Goal: Task Accomplishment & Management: Complete application form

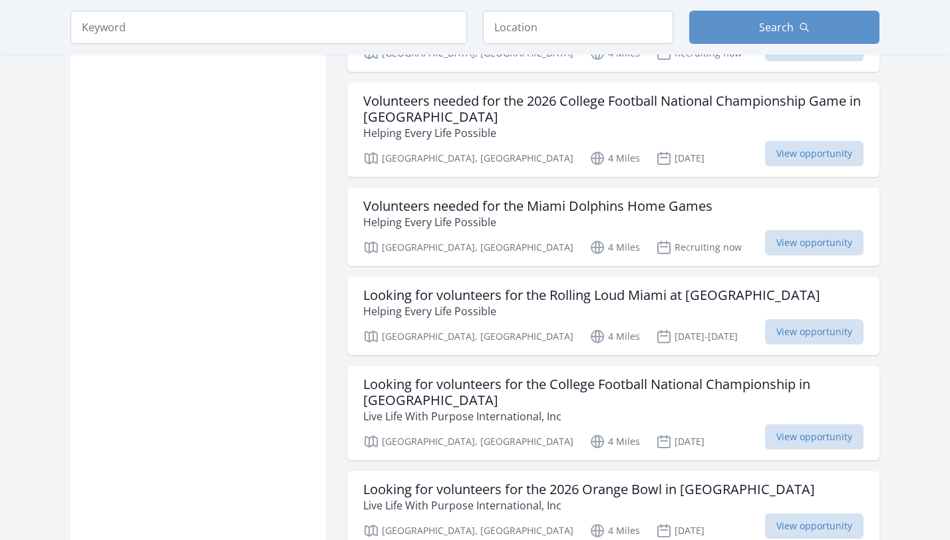
scroll to position [1422, 0]
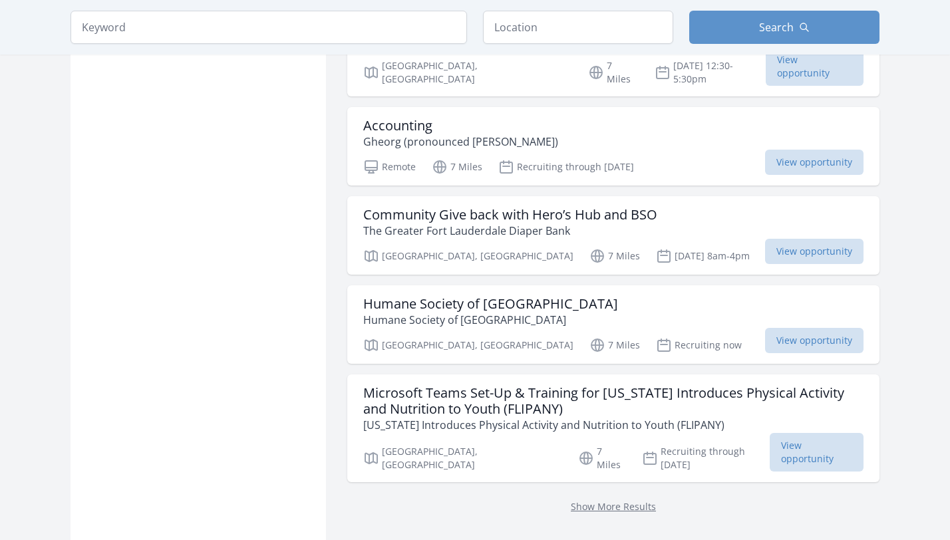
scroll to position [1585, 0]
click at [525, 386] on h3 "Microsoft Teams Set-Up & Training for Florida Introduces Physical Activity and …" at bounding box center [613, 402] width 500 height 32
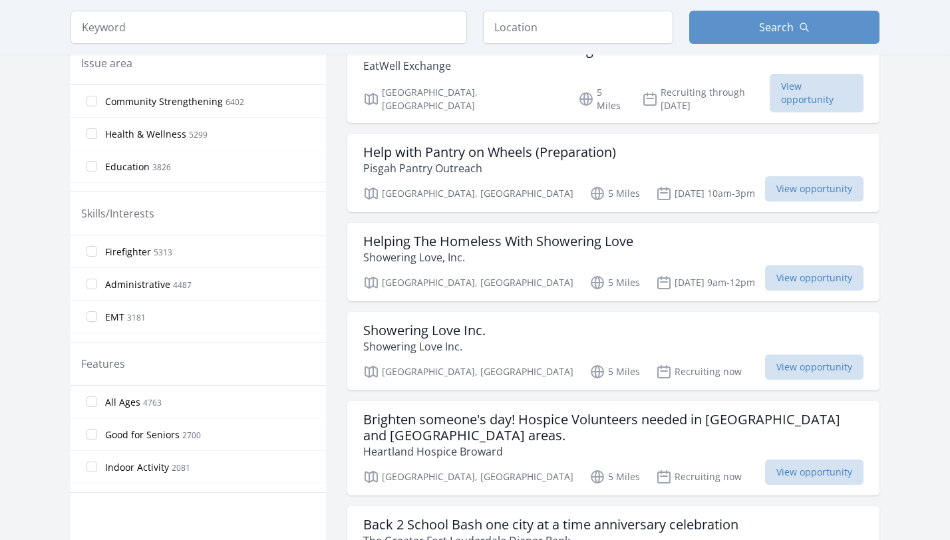
scroll to position [0, 0]
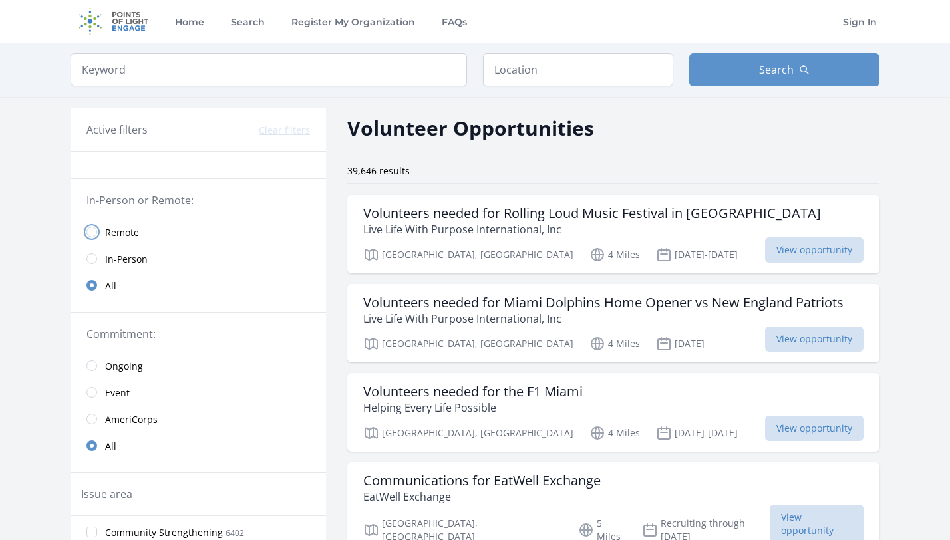
click at [95, 232] on input "radio" at bounding box center [91, 232] width 11 height 11
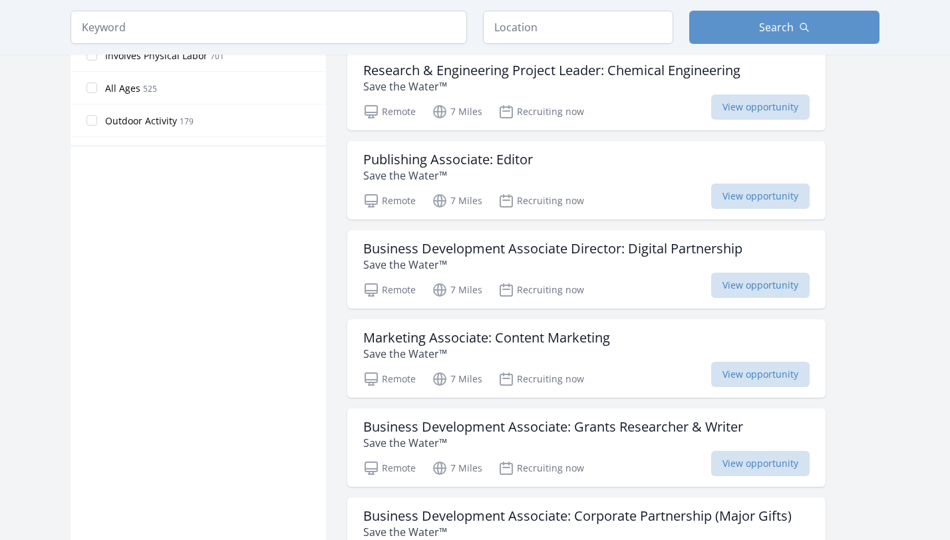
scroll to position [768, 0]
click at [638, 261] on p "Save the Water™" at bounding box center [552, 263] width 379 height 16
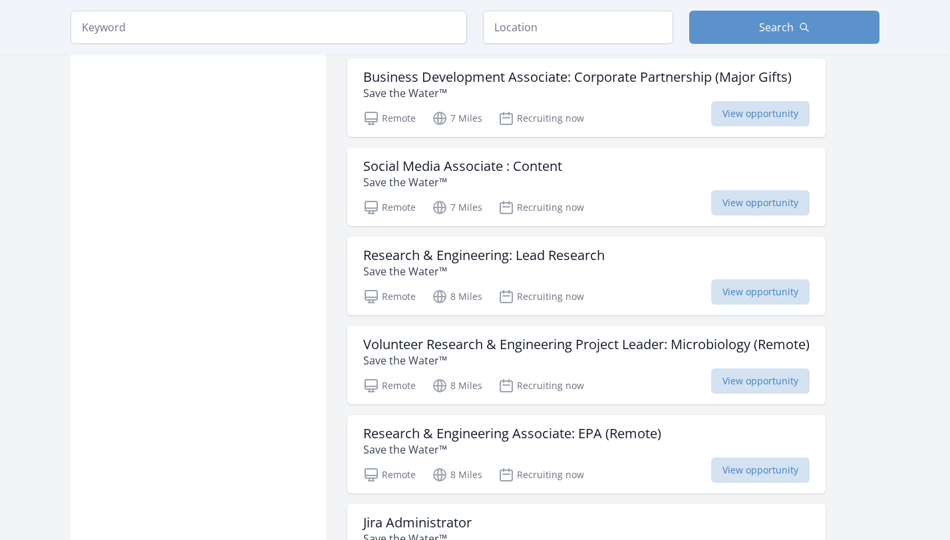
scroll to position [1231, 0]
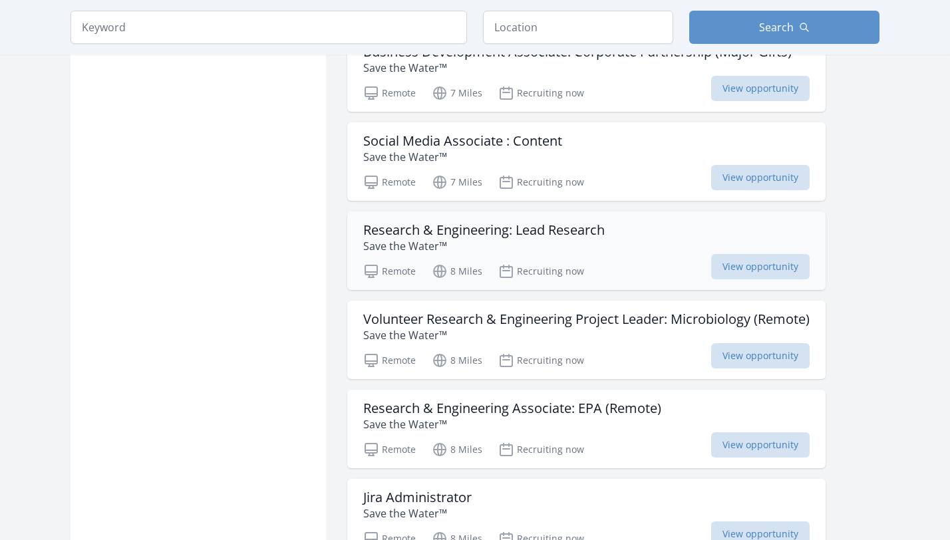
click at [461, 245] on p "Save the Water™" at bounding box center [483, 246] width 241 height 16
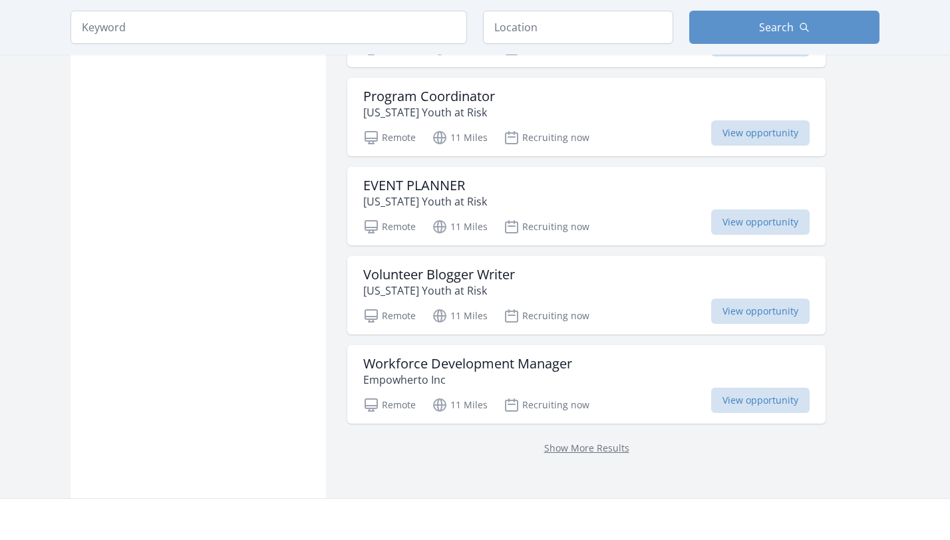
scroll to position [3375, 0]
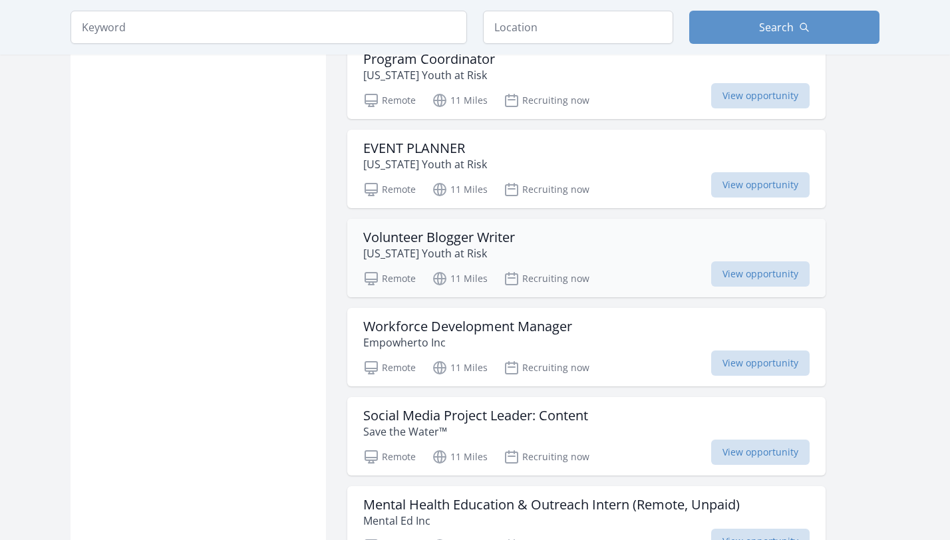
click at [426, 248] on p "Florida Youth at Risk" at bounding box center [439, 253] width 152 height 16
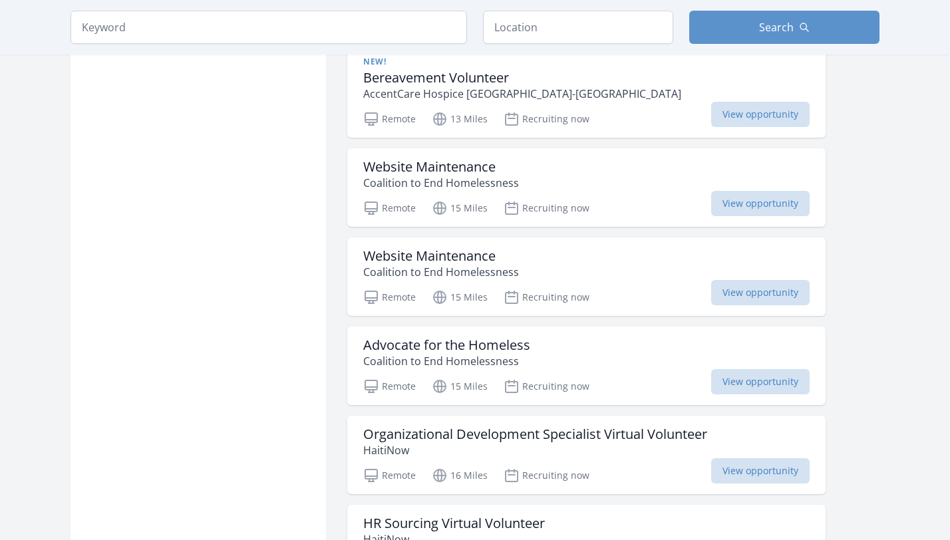
scroll to position [4629, 0]
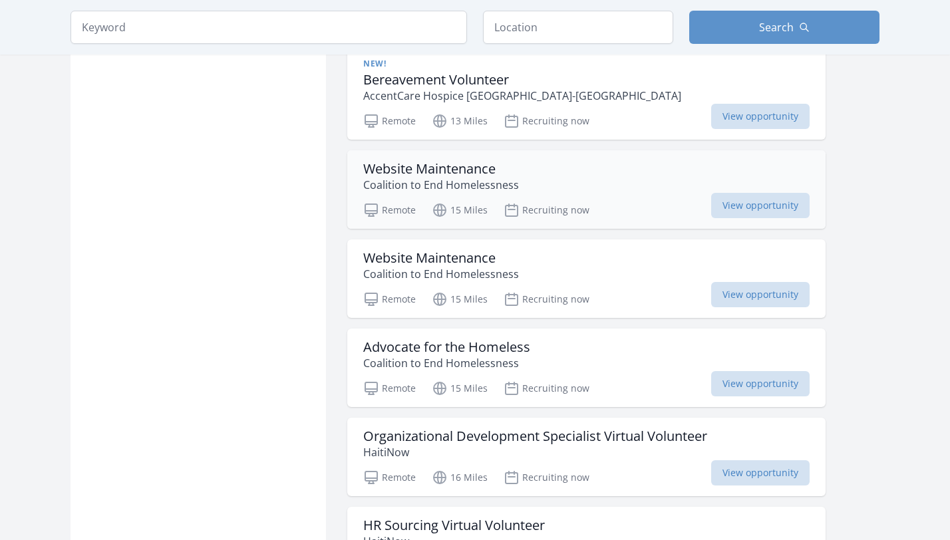
click at [522, 227] on div "Website Maintenance Coalition to End Homelessness Remote 15 Miles Recruiting no…" at bounding box center [586, 189] width 478 height 78
click at [500, 200] on div "Remote 15 Miles Recruiting now View opportunity" at bounding box center [586, 208] width 446 height 20
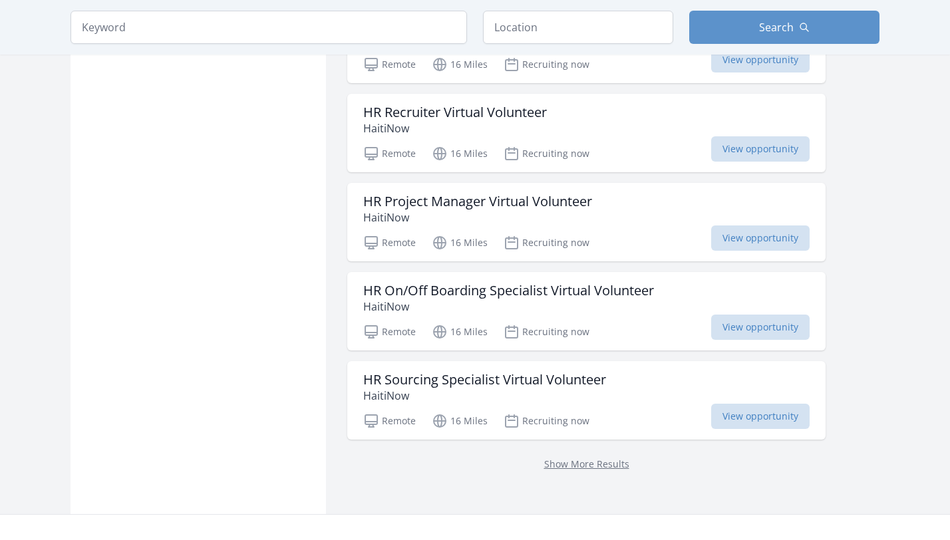
scroll to position [5131, 0]
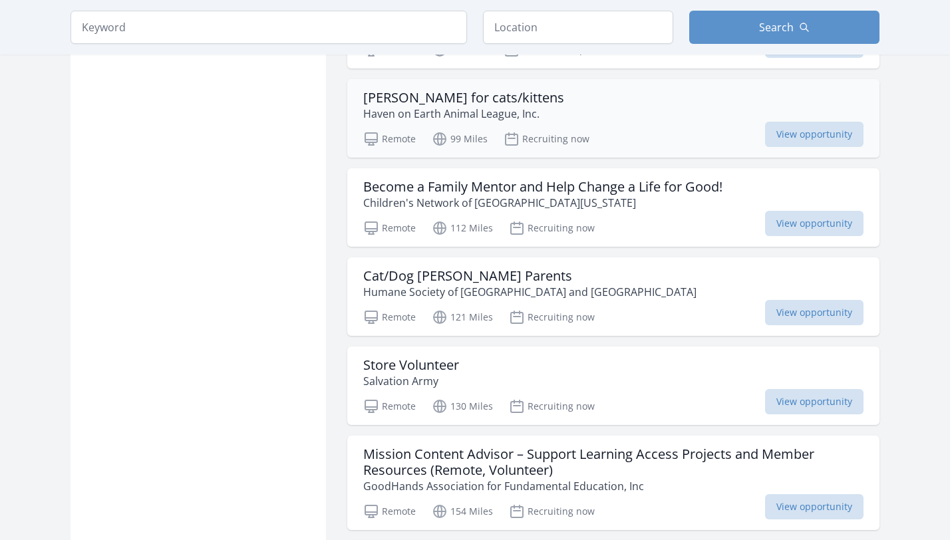
scroll to position [6129, 0]
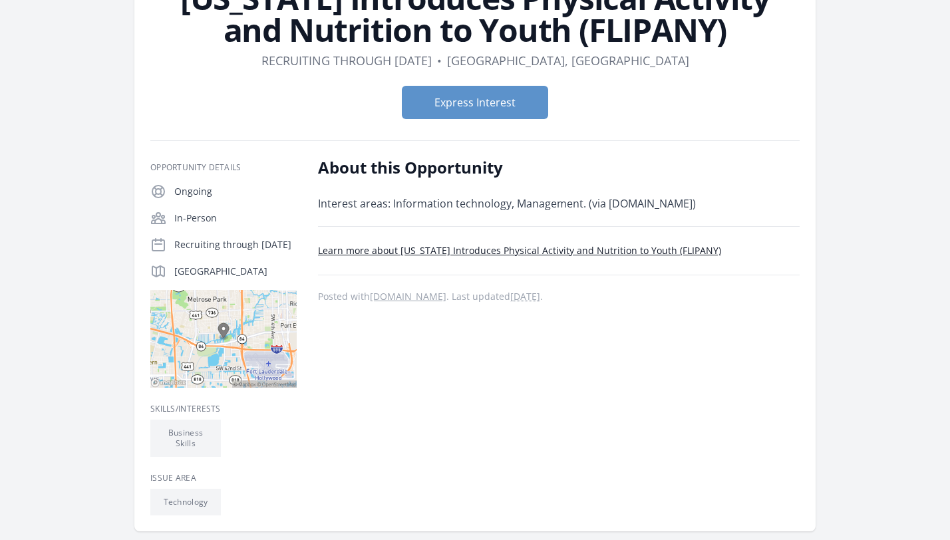
scroll to position [147, 0]
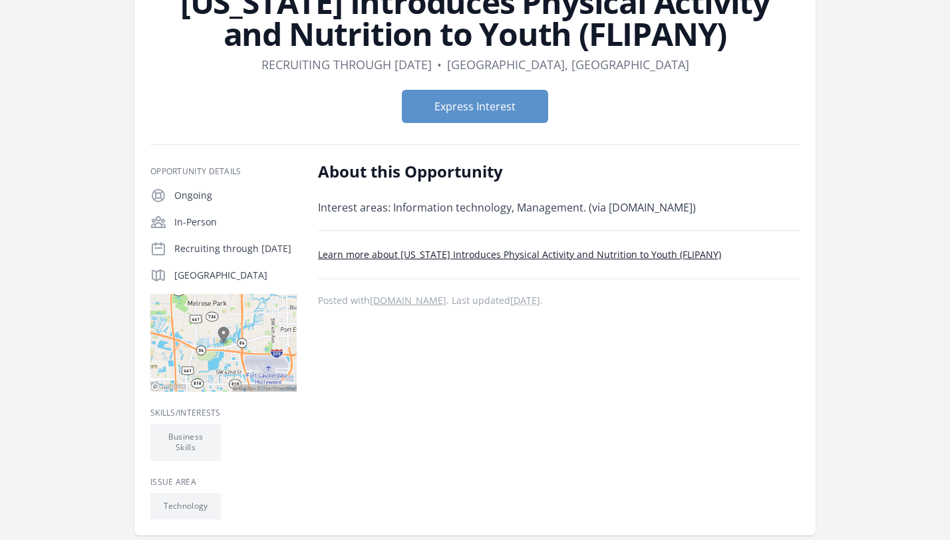
drag, startPoint x: 290, startPoint y: 273, endPoint x: 169, endPoint y: 279, distance: 121.2
click at [169, 279] on div "Fort Lauderdale, FL 33312" at bounding box center [223, 275] width 146 height 16
copy p "Fort Lauderdale, FL 33312"
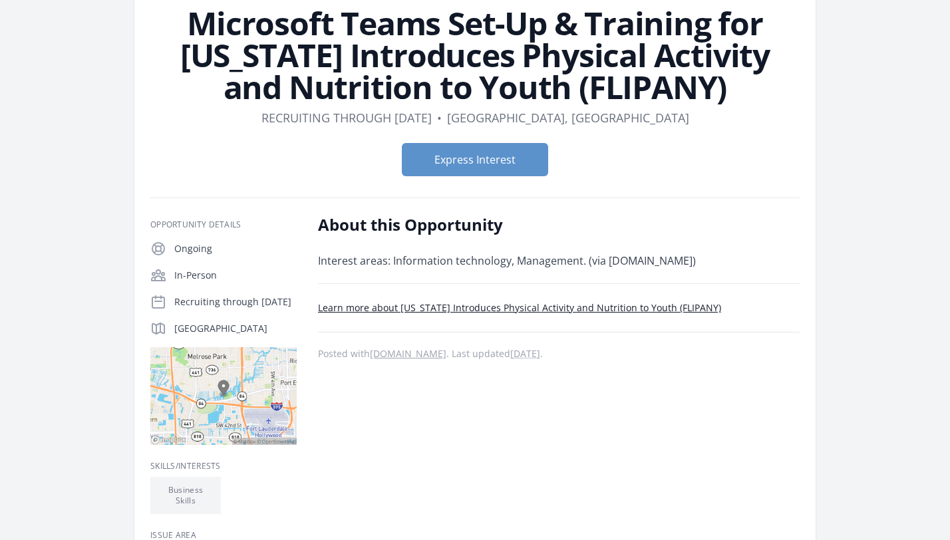
scroll to position [82, 0]
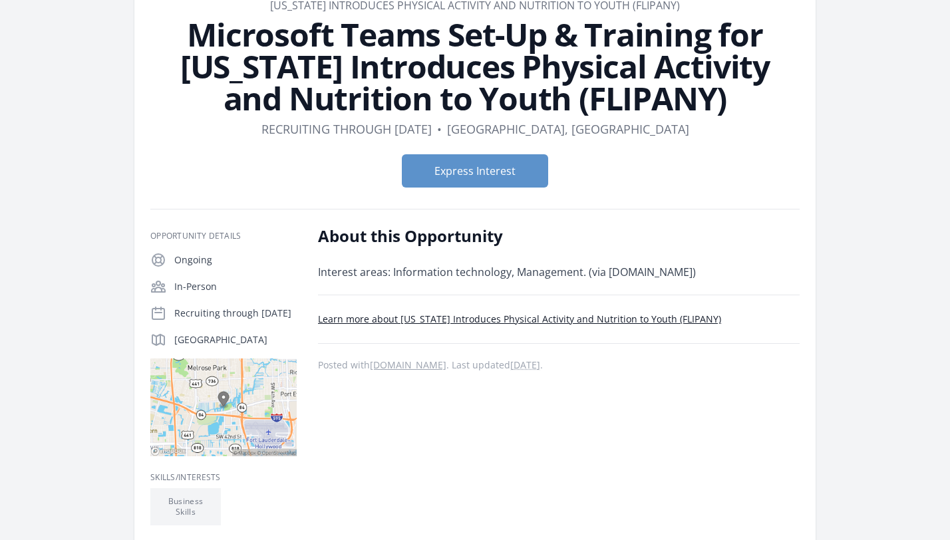
click at [642, 153] on div "Express Interest" at bounding box center [474, 171] width 649 height 55
click at [523, 162] on button "Express Interest" at bounding box center [475, 170] width 146 height 33
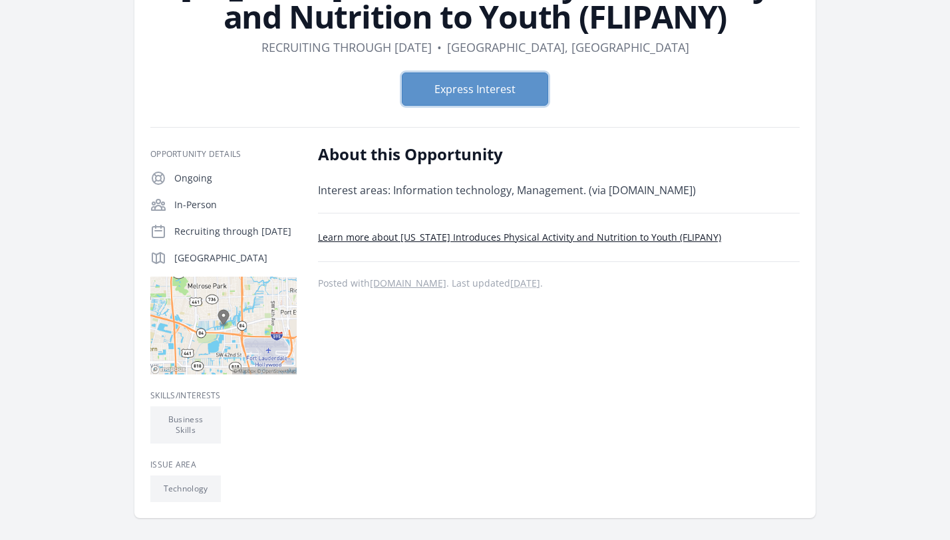
scroll to position [0, 0]
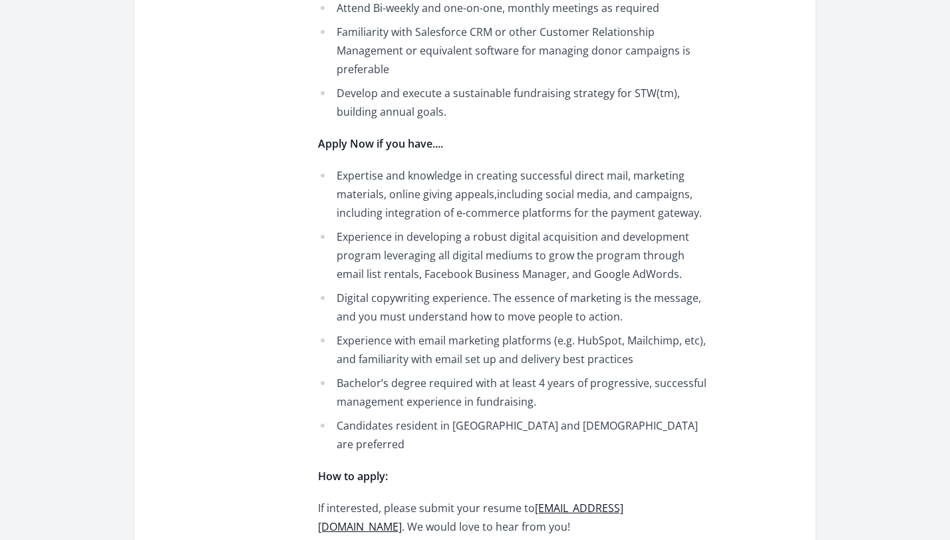
scroll to position [1032, 0]
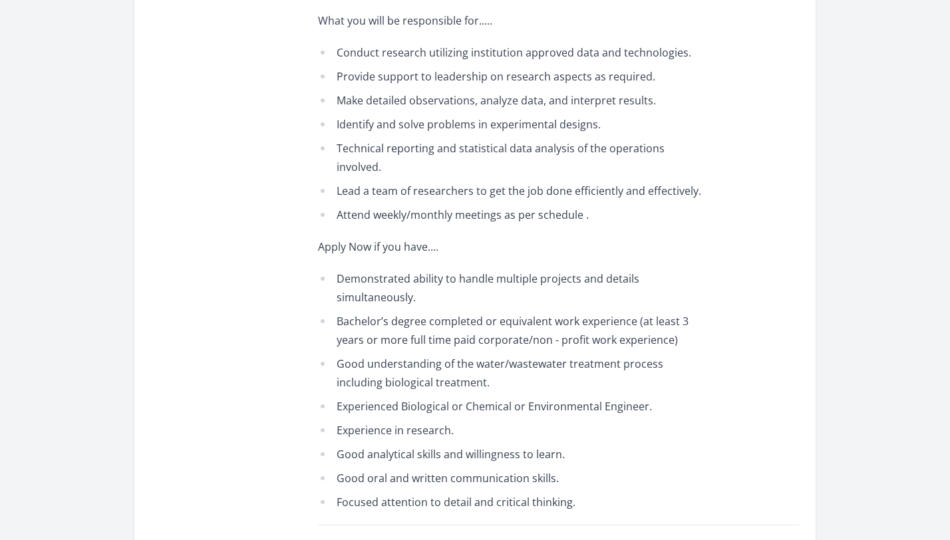
scroll to position [854, 0]
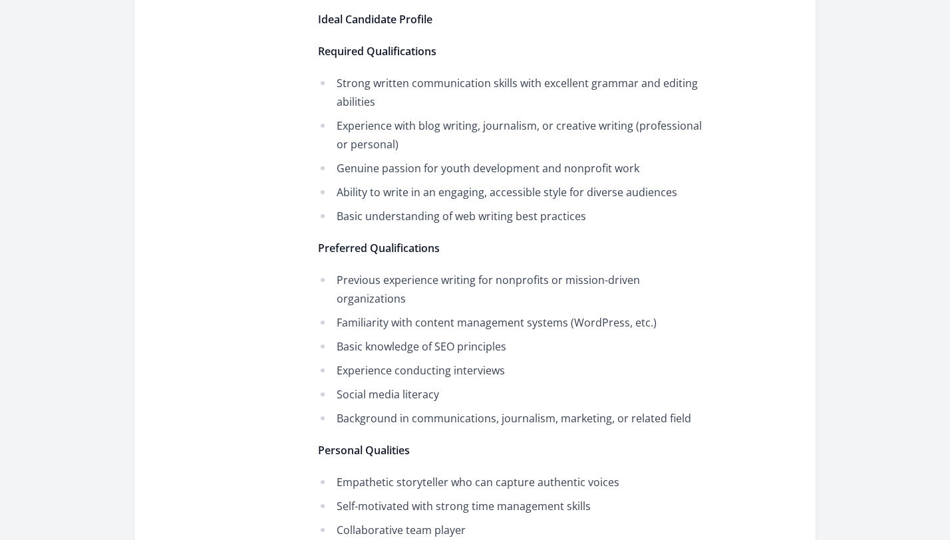
scroll to position [1101, 0]
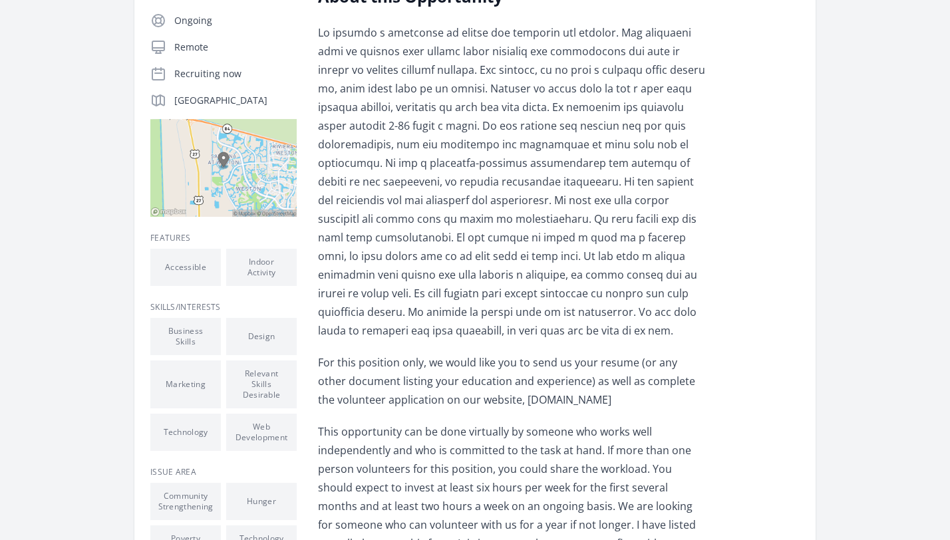
scroll to position [260, 0]
